Goal: Book appointment/travel/reservation

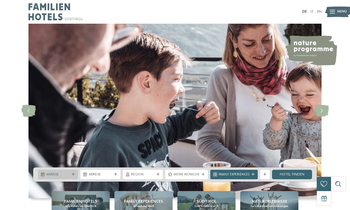
click at [66, 177] on span "Anreise" at bounding box center [57, 175] width 23 height 5
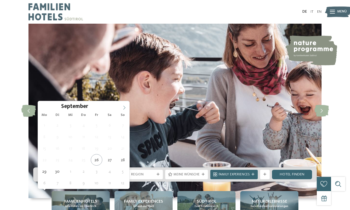
click at [122, 107] on icon at bounding box center [124, 108] width 4 height 4
click at [127, 103] on span at bounding box center [124, 106] width 10 height 10
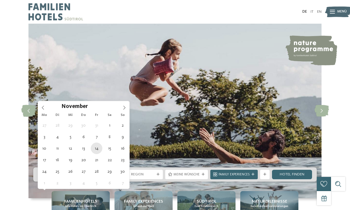
type div "[DATE]"
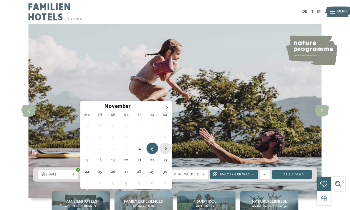
type div "[DATE]"
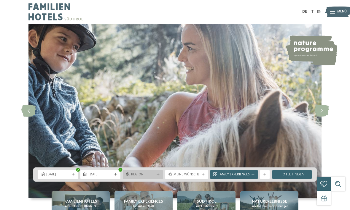
click at [158, 176] on icon at bounding box center [157, 174] width 3 height 3
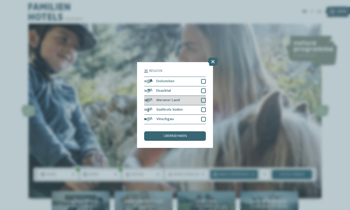
click at [203, 98] on div at bounding box center [203, 100] width 5 height 5
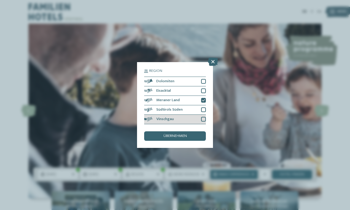
click at [202, 117] on div at bounding box center [203, 119] width 5 height 5
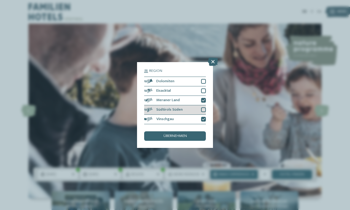
click at [205, 108] on div at bounding box center [203, 110] width 5 height 5
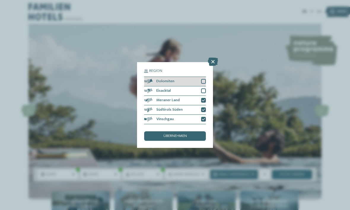
click at [204, 79] on div at bounding box center [203, 81] width 5 height 5
click at [187, 132] on div "übernehmen" at bounding box center [175, 136] width 62 height 9
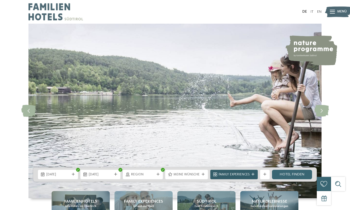
click at [249, 177] on span "Family Experiences" at bounding box center [233, 175] width 31 height 5
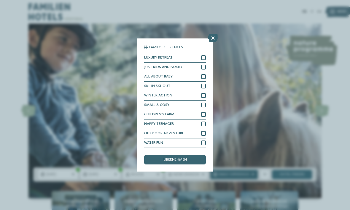
scroll to position [17, 0]
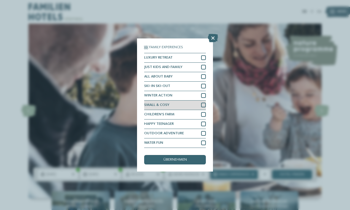
click at [201, 103] on div at bounding box center [203, 105] width 5 height 5
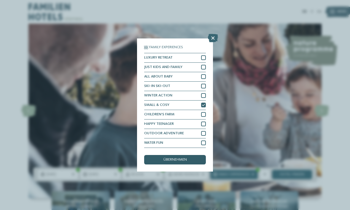
click at [185, 158] on span "übernehmen" at bounding box center [174, 160] width 23 height 4
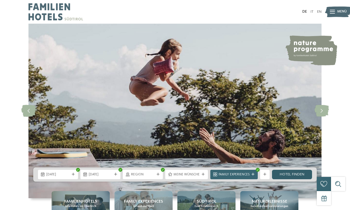
click at [294, 180] on link "Hotel finden" at bounding box center [292, 174] width 40 height 9
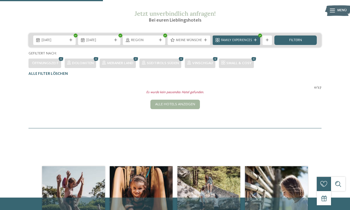
scroll to position [76, 0]
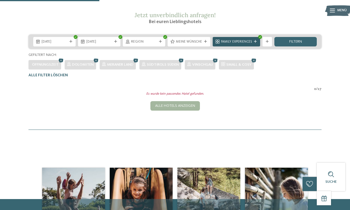
click at [254, 43] on icon at bounding box center [255, 41] width 3 height 3
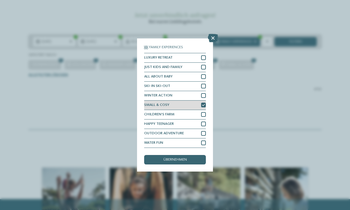
click at [203, 103] on div at bounding box center [203, 105] width 5 height 5
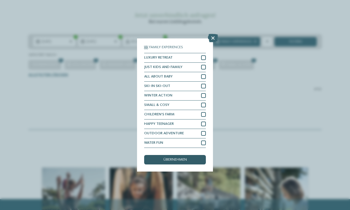
click at [195, 155] on div "übernehmen" at bounding box center [175, 159] width 62 height 9
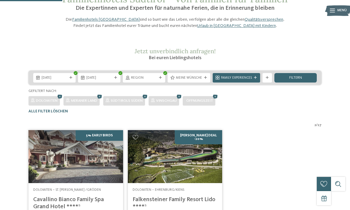
scroll to position [0, 0]
